Goal: Information Seeking & Learning: Learn about a topic

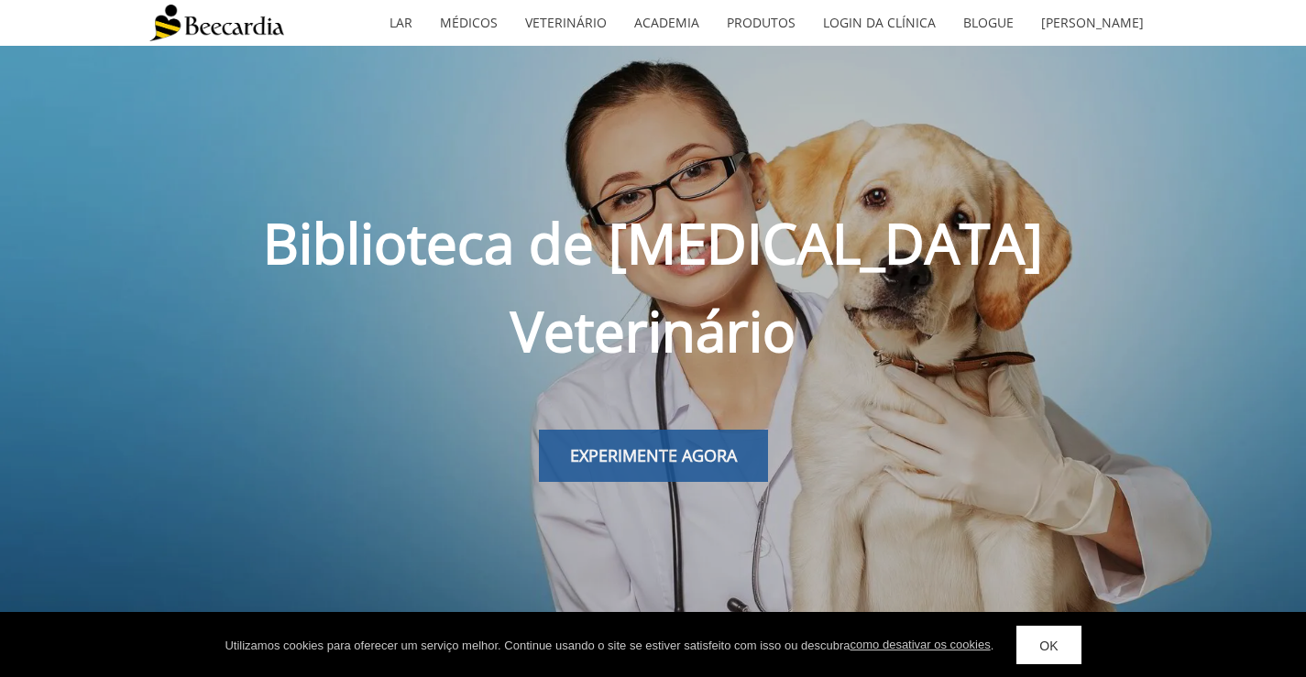
click at [721, 445] on font "EXPERIMENTE AGORA" at bounding box center [653, 456] width 167 height 22
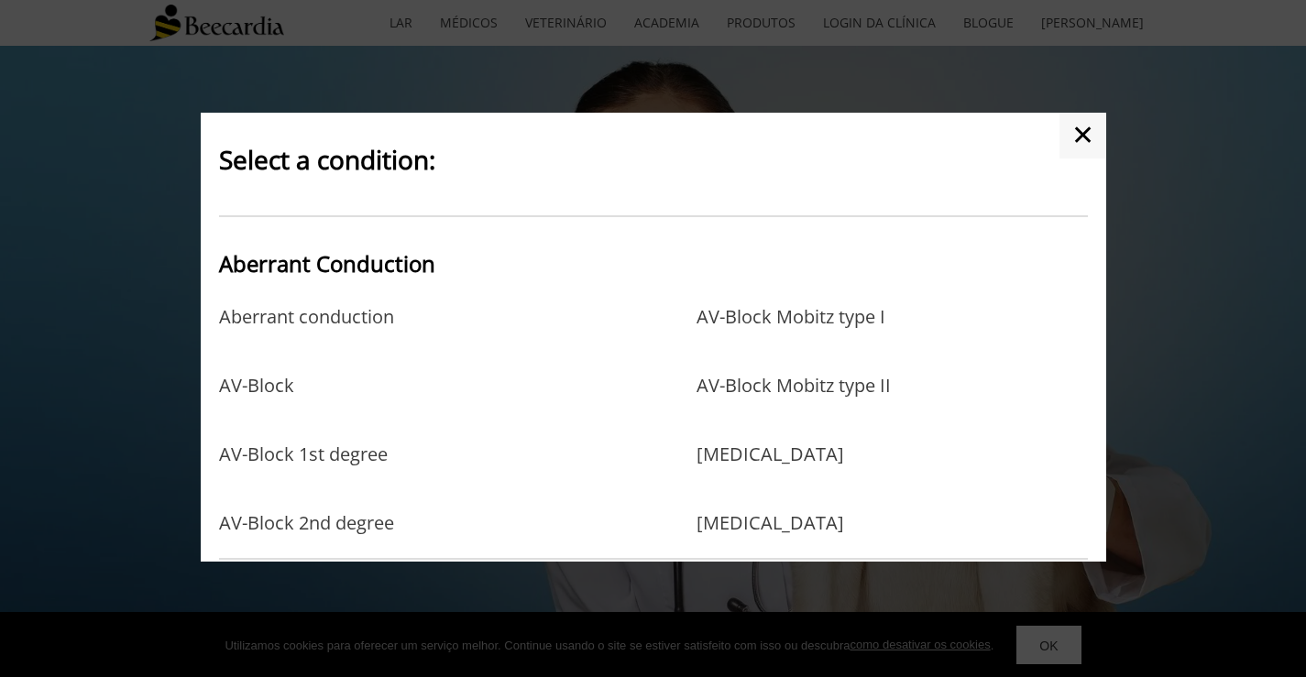
click at [1043, 656] on div at bounding box center [653, 338] width 1306 height 677
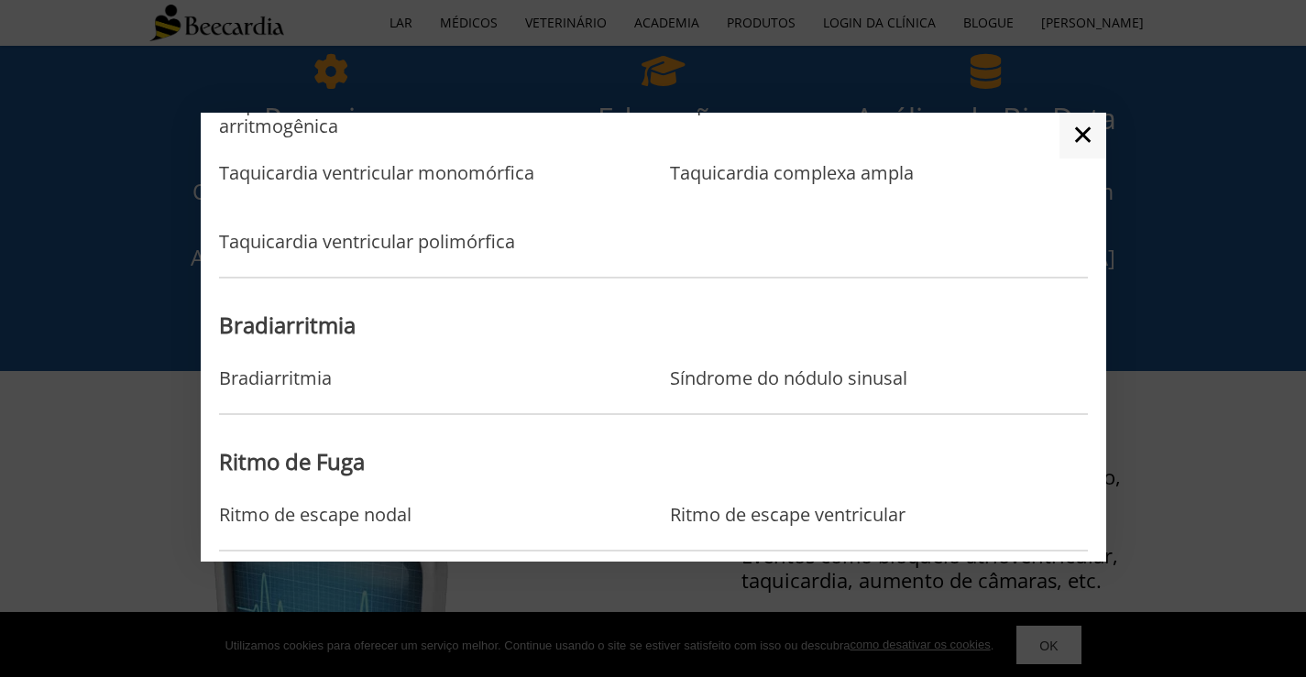
scroll to position [1300, 0]
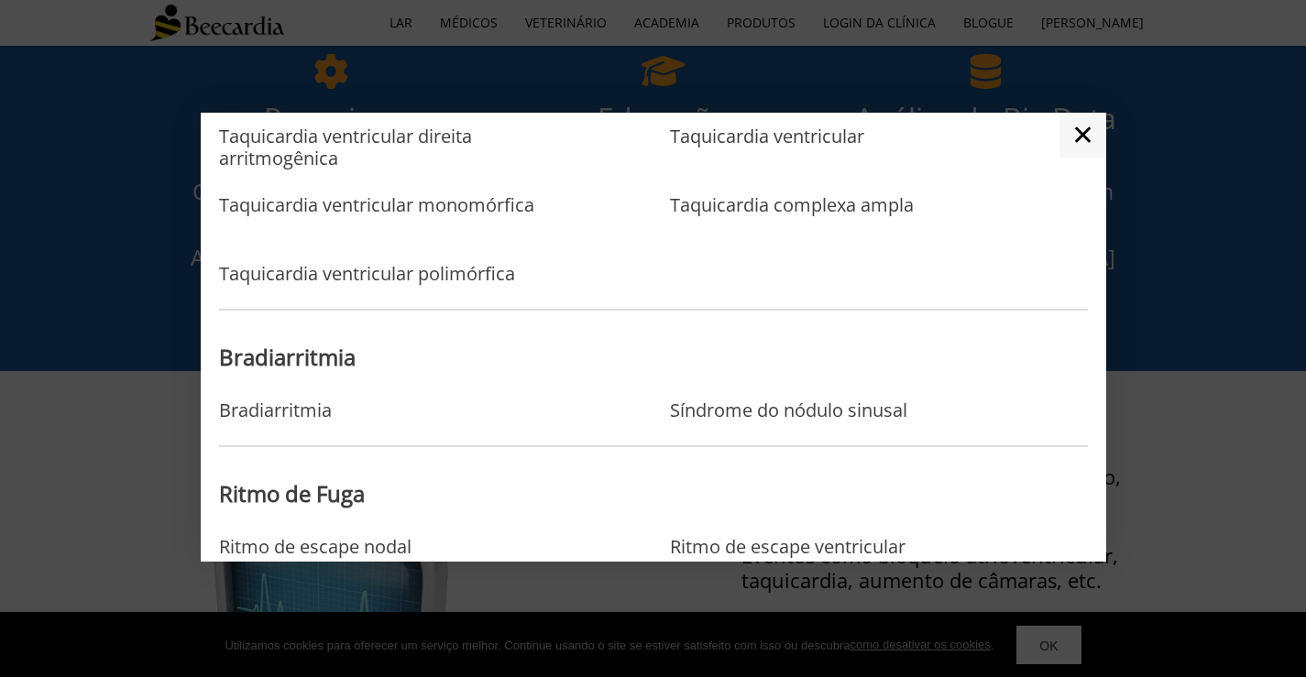
click at [345, 413] on p "Bradiarritmia" at bounding box center [382, 411] width 326 height 23
click at [329, 415] on font "Bradiarritmia" at bounding box center [275, 410] width 113 height 25
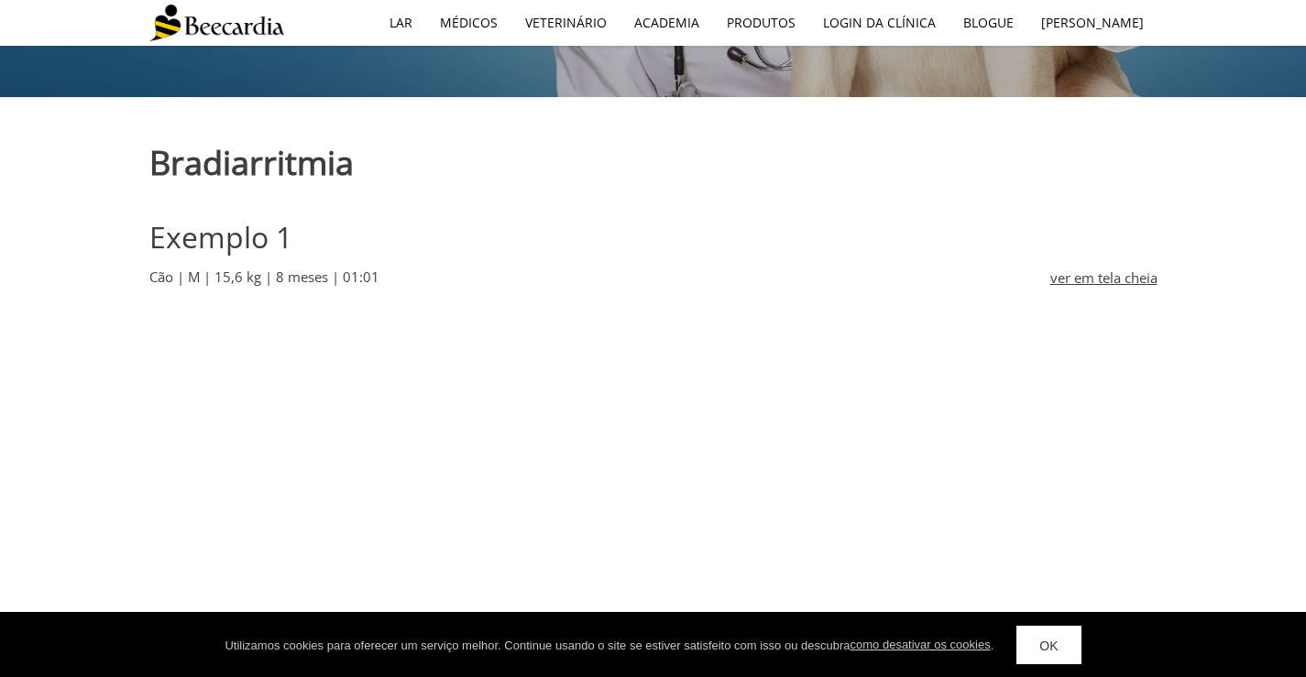
scroll to position [550, 0]
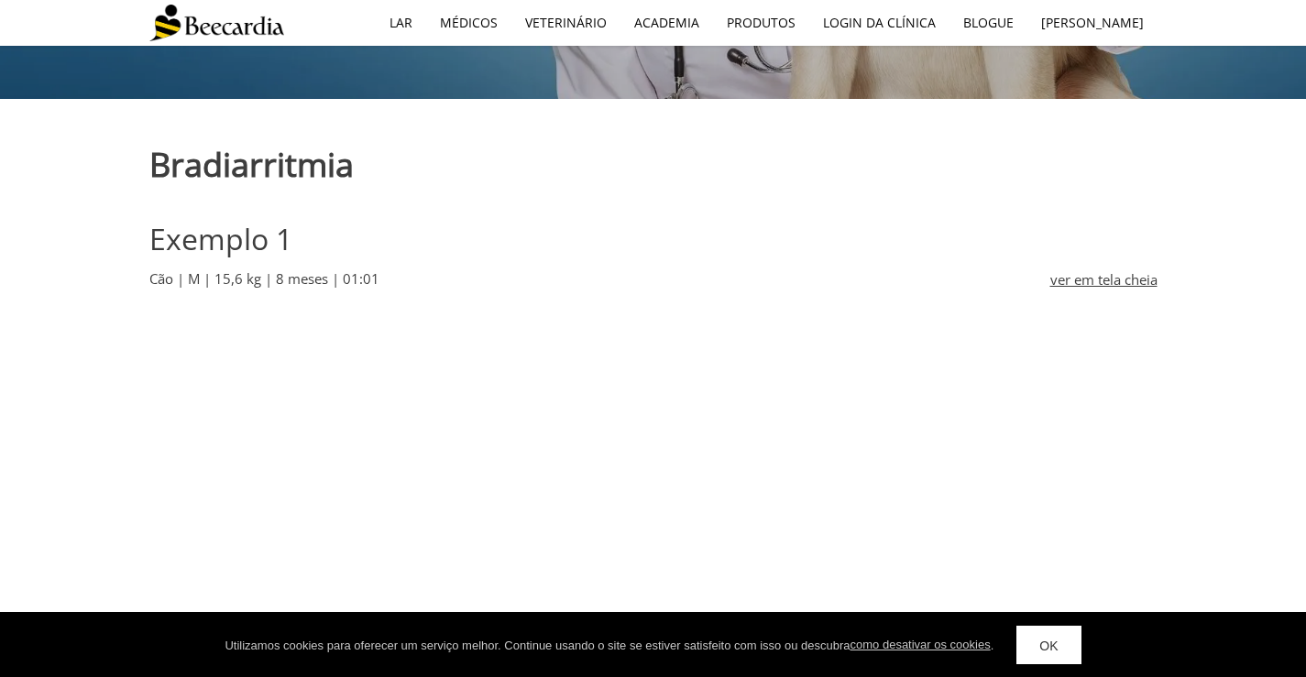
click at [1082, 270] on font "ver em tela cheia" at bounding box center [1104, 279] width 107 height 18
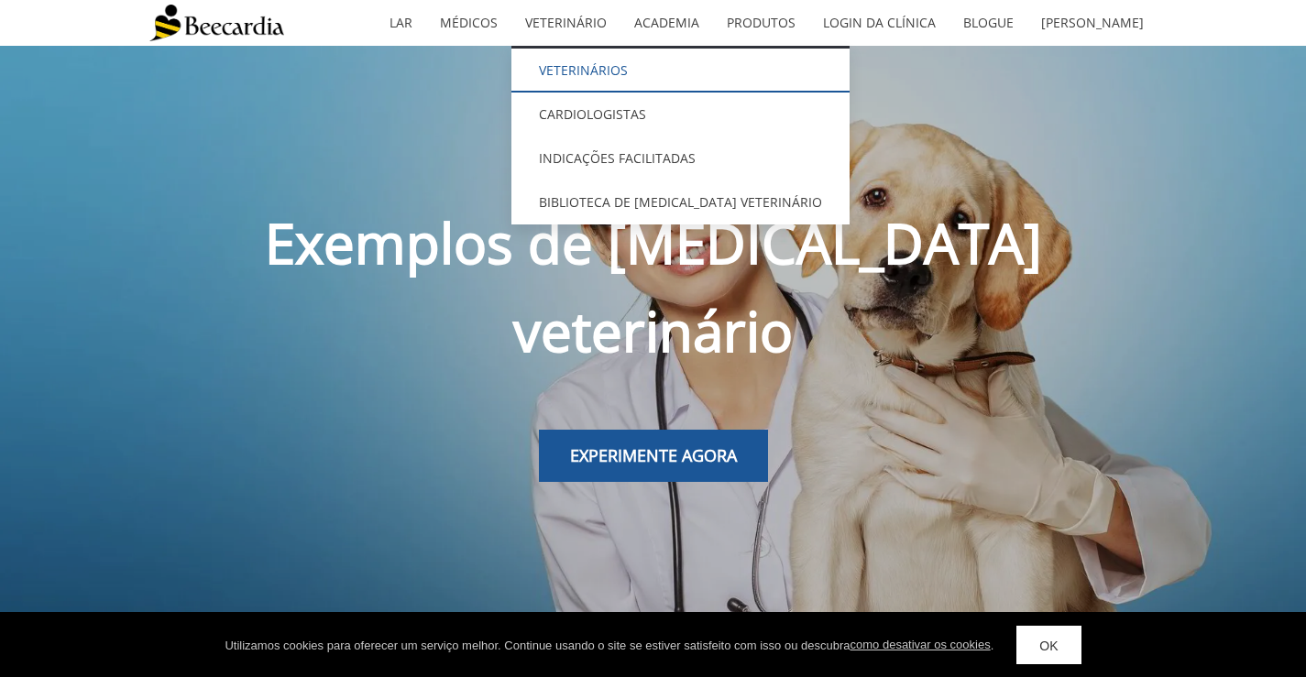
click at [628, 61] on font "Veterinários" at bounding box center [583, 69] width 89 height 17
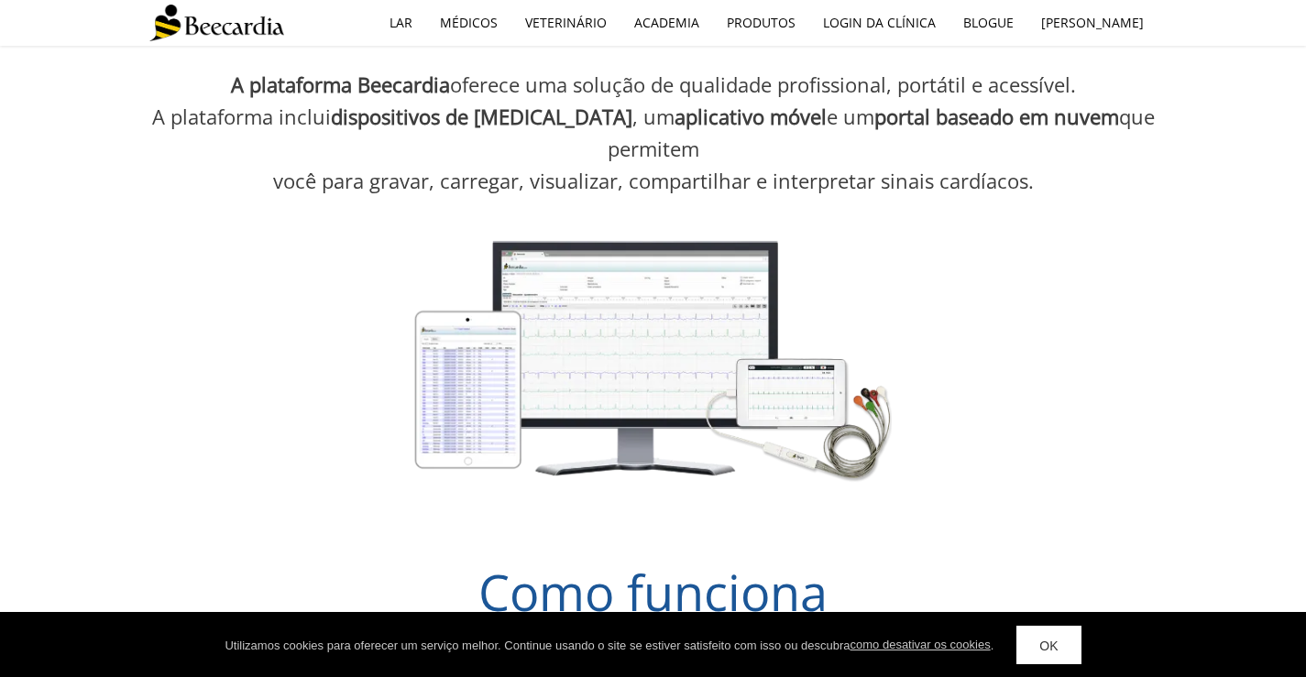
scroll to position [1283, 0]
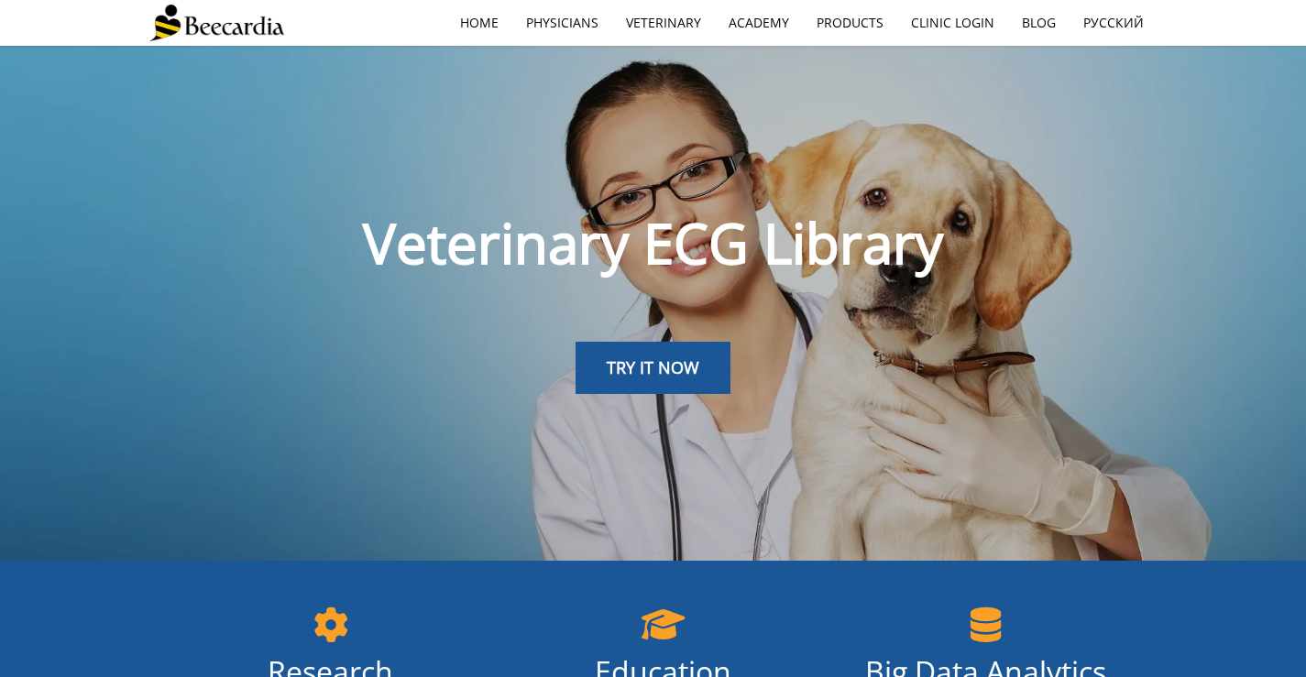
scroll to position [642, 0]
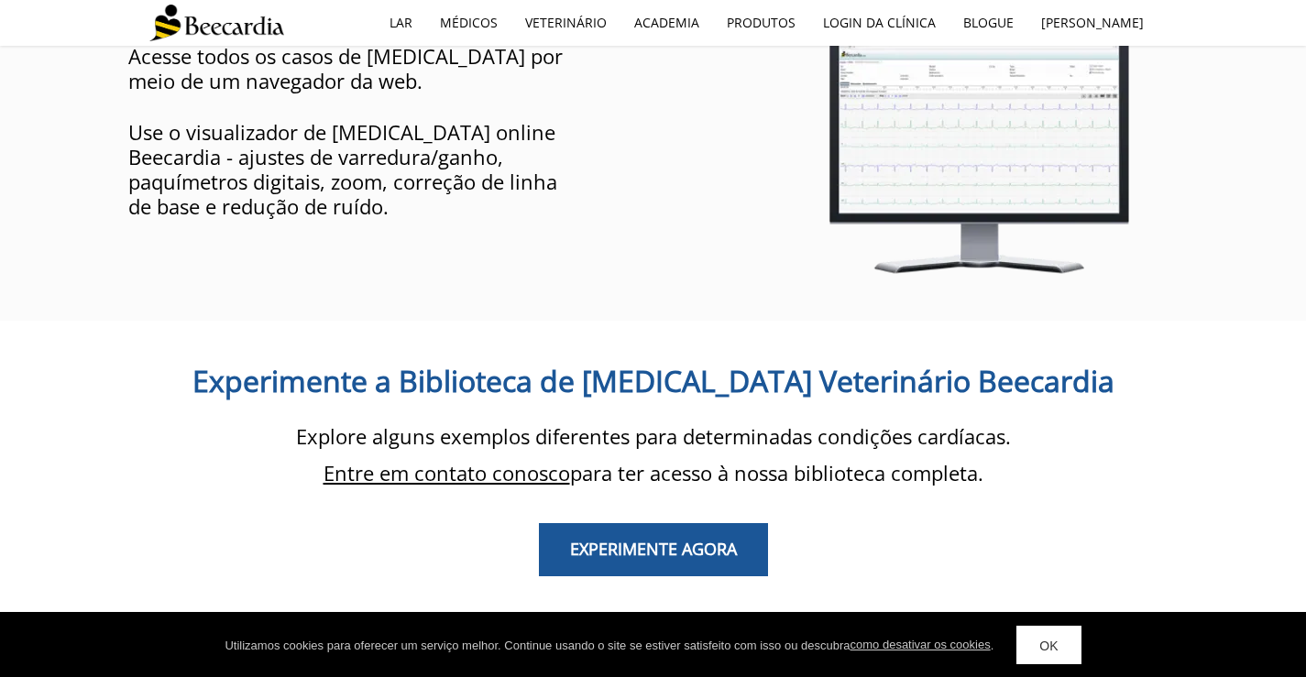
scroll to position [1538, 0]
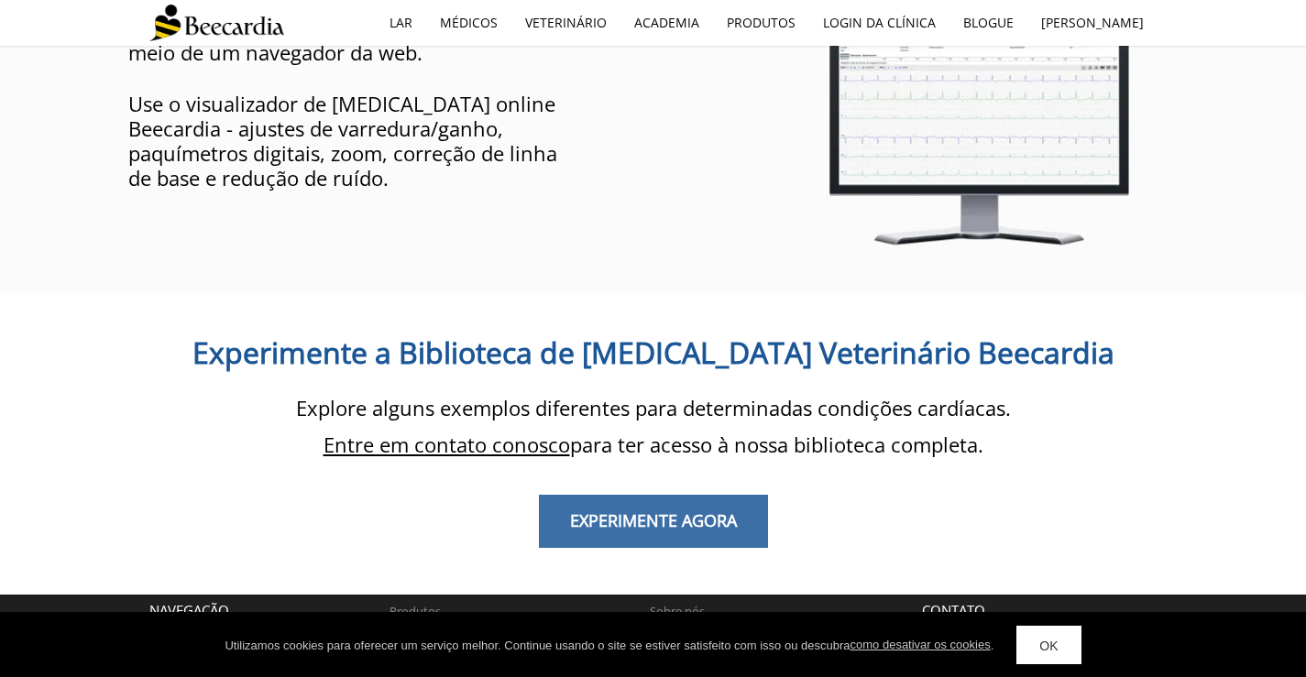
click at [741, 495] on link "EXPERIMENTE AGORA" at bounding box center [653, 521] width 229 height 53
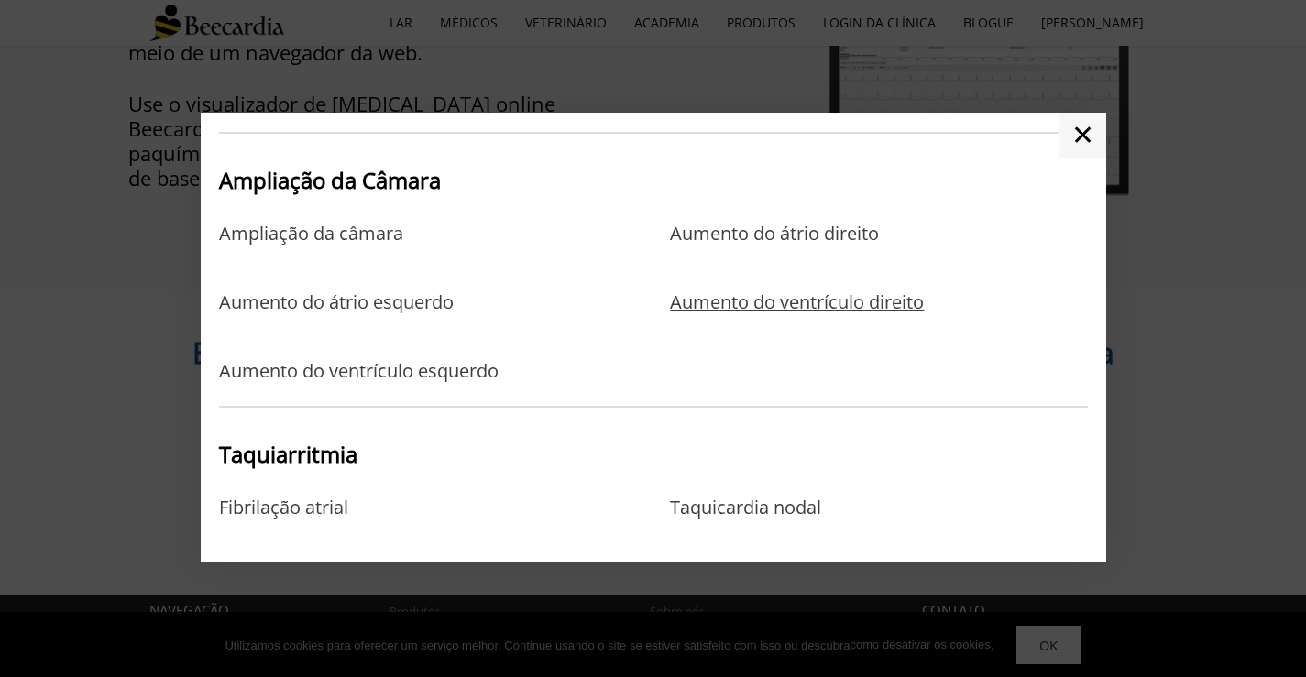
scroll to position [458, 0]
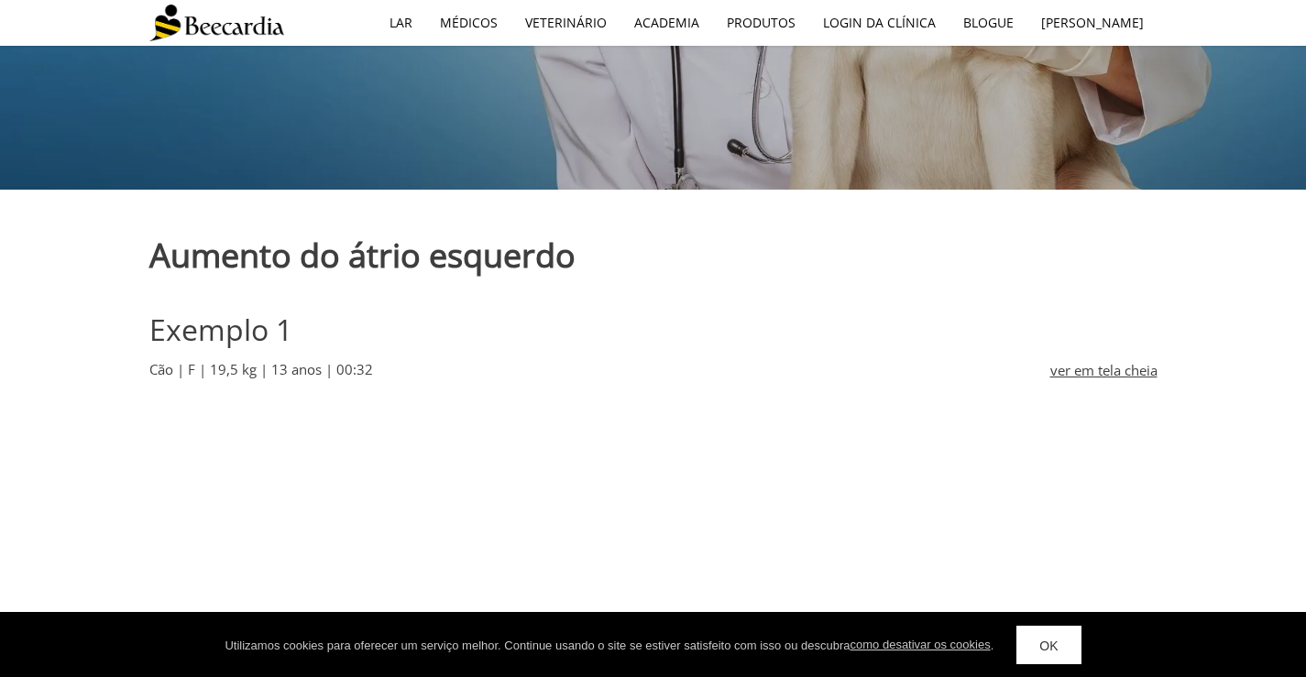
scroll to position [458, 0]
click at [1063, 362] on font "ver em tela cheia" at bounding box center [1104, 371] width 107 height 18
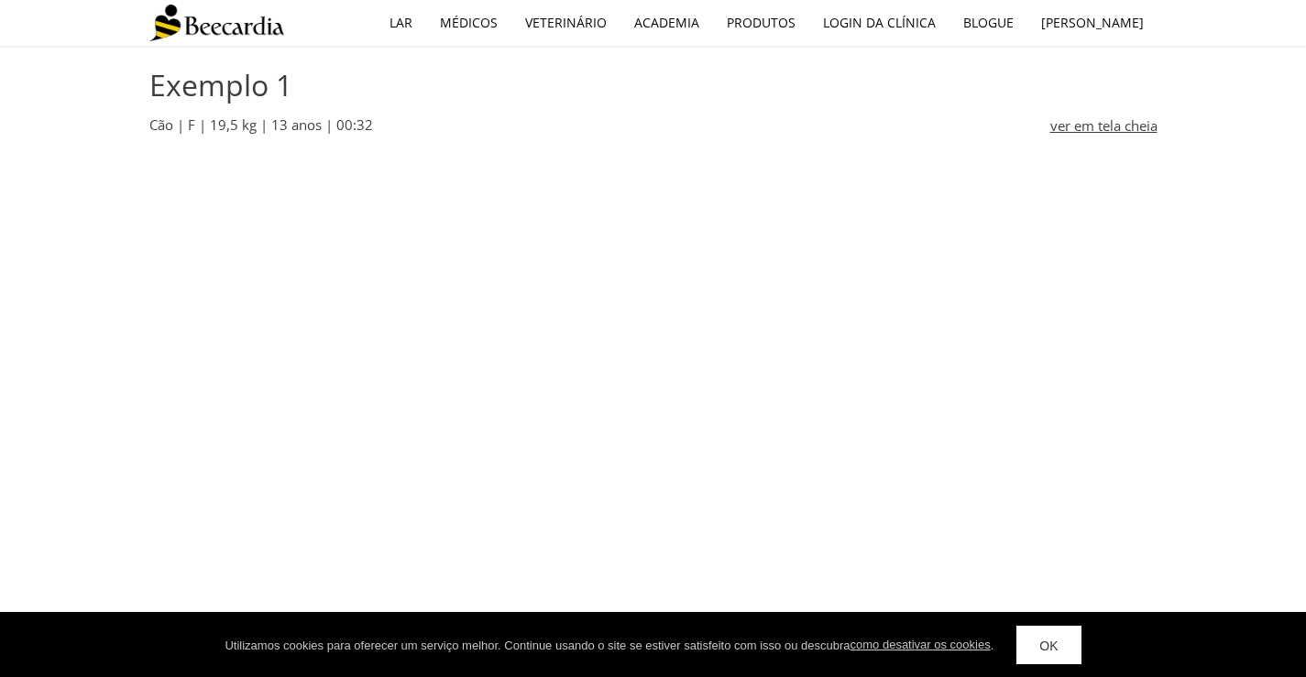
scroll to position [642, 0]
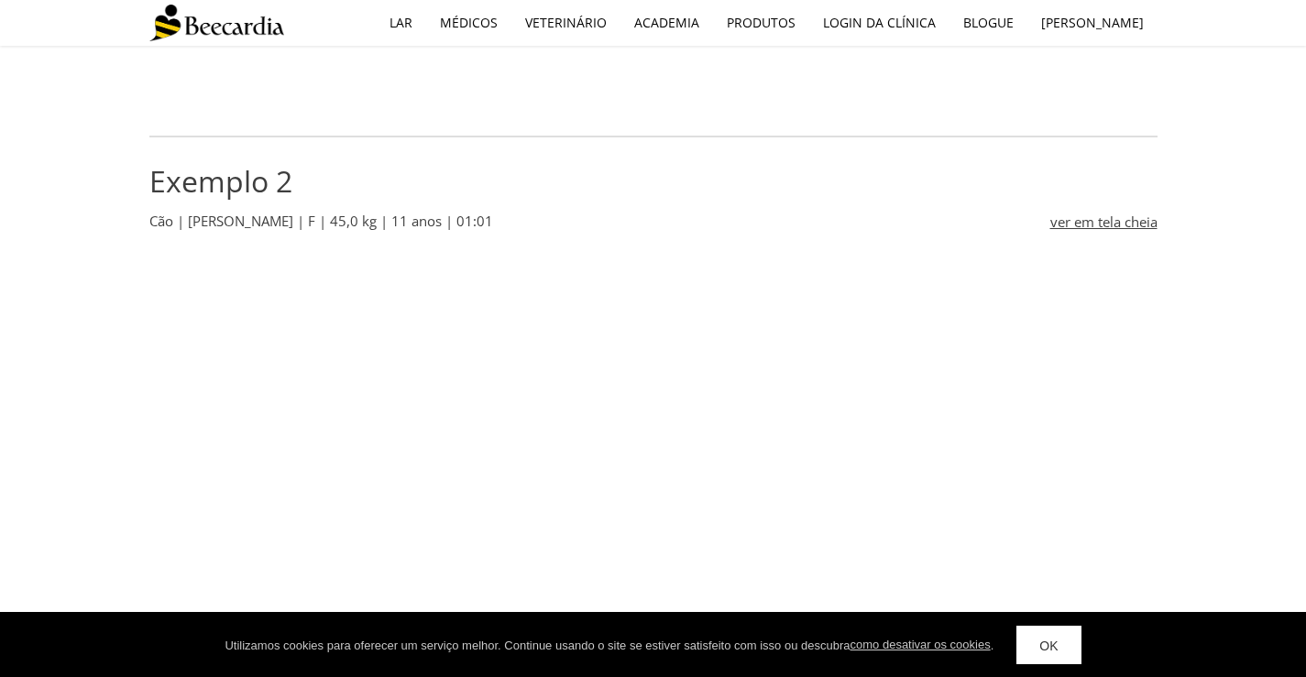
scroll to position [1192, 0]
